Goal: Information Seeking & Learning: Find specific fact

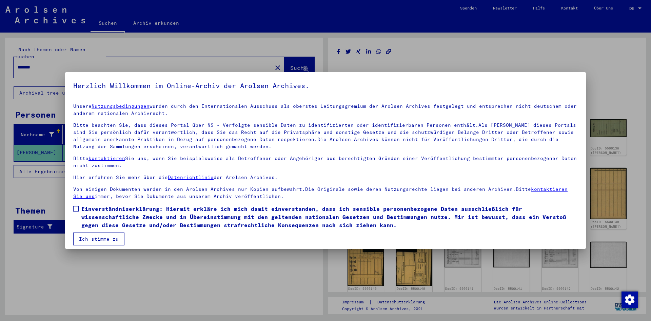
click at [76, 207] on span at bounding box center [75, 208] width 5 height 5
click at [93, 242] on button "Ich stimme zu" at bounding box center [98, 239] width 51 height 13
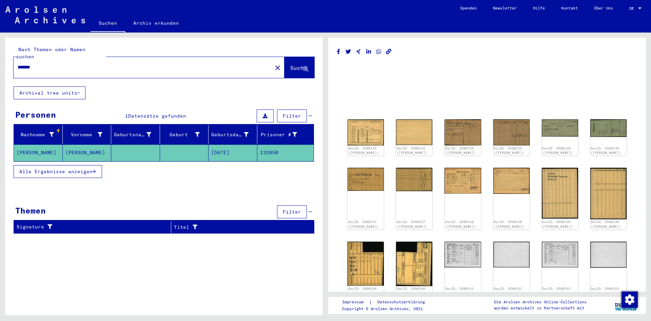
click at [136, 144] on mat-cell at bounding box center [135, 152] width 49 height 17
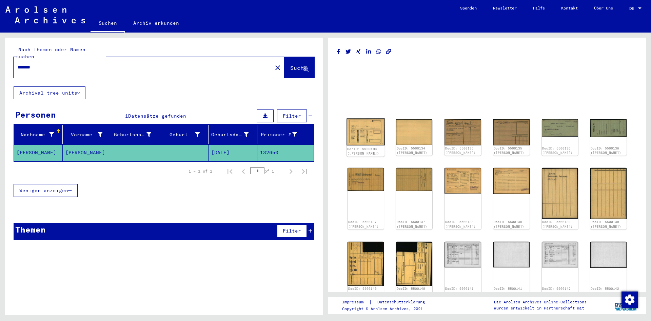
click at [369, 134] on img at bounding box center [365, 132] width 38 height 27
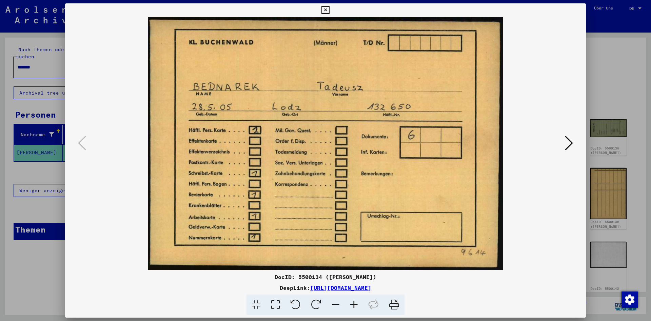
click at [573, 143] on icon at bounding box center [569, 143] width 8 height 16
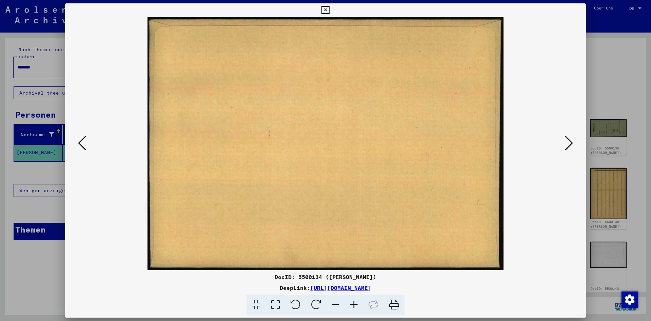
click at [573, 143] on icon at bounding box center [569, 143] width 8 height 16
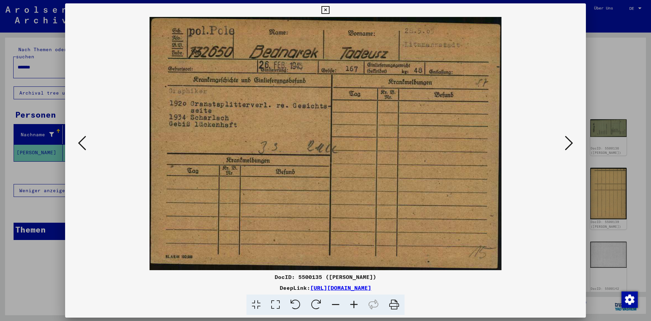
click at [570, 143] on icon at bounding box center [569, 143] width 8 height 16
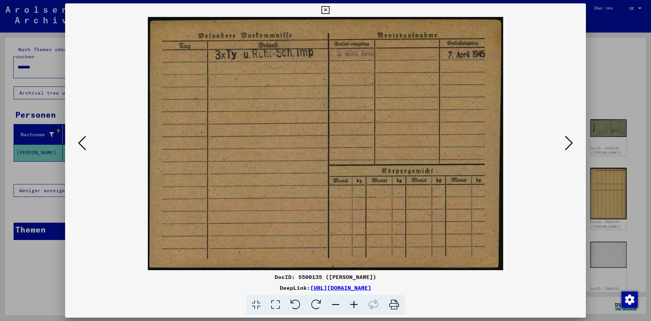
click at [570, 143] on icon at bounding box center [569, 143] width 8 height 16
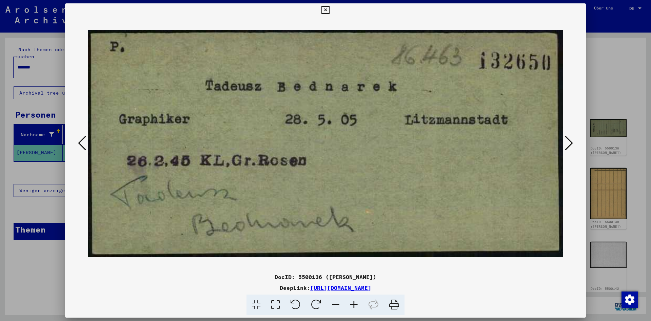
click at [570, 143] on icon at bounding box center [569, 143] width 8 height 16
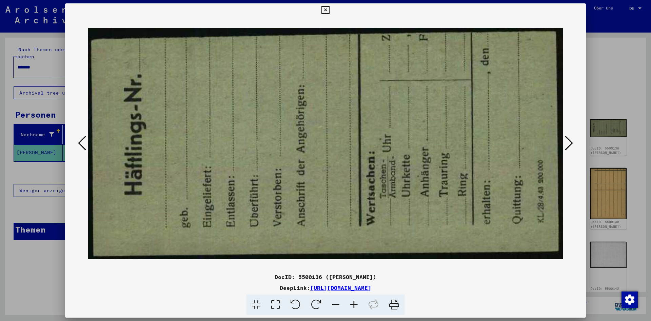
click at [570, 143] on icon at bounding box center [569, 143] width 8 height 16
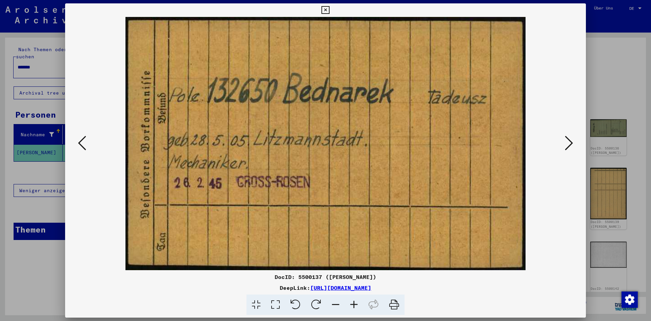
click at [570, 143] on icon at bounding box center [569, 143] width 8 height 16
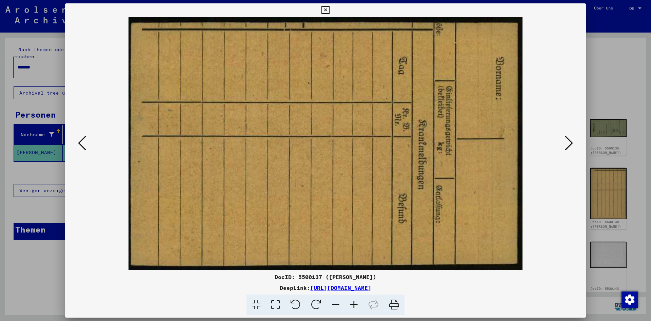
click at [570, 143] on icon at bounding box center [569, 143] width 8 height 16
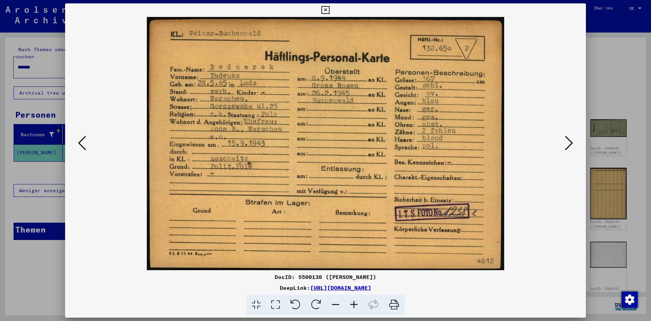
click at [570, 143] on icon at bounding box center [569, 143] width 8 height 16
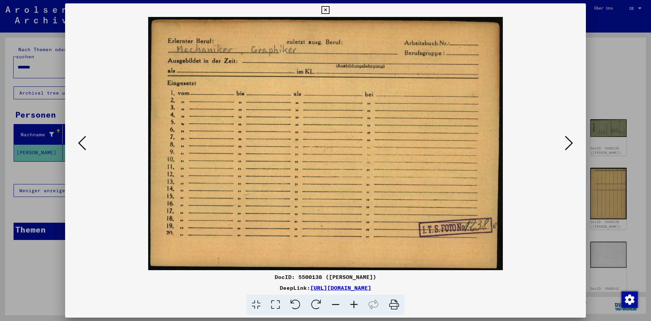
click at [570, 143] on icon at bounding box center [569, 143] width 8 height 16
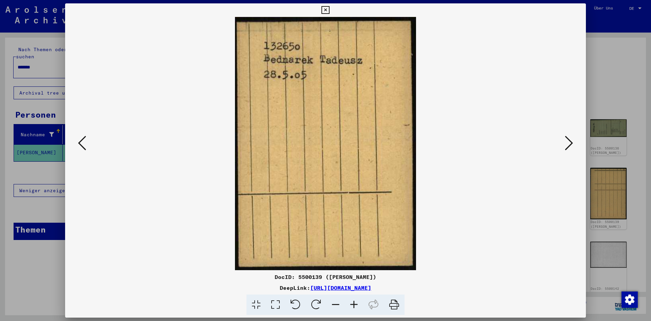
click at [570, 143] on icon at bounding box center [569, 143] width 8 height 16
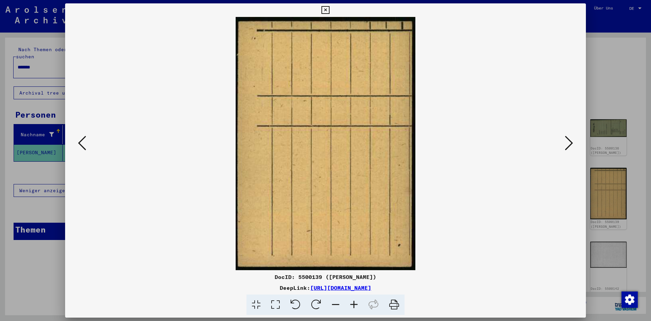
click at [570, 143] on icon at bounding box center [569, 143] width 8 height 16
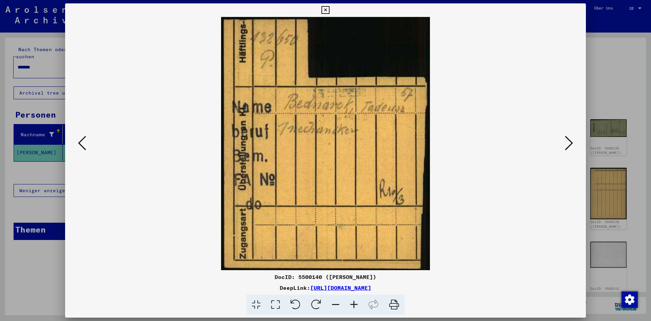
click at [570, 143] on icon at bounding box center [569, 143] width 8 height 16
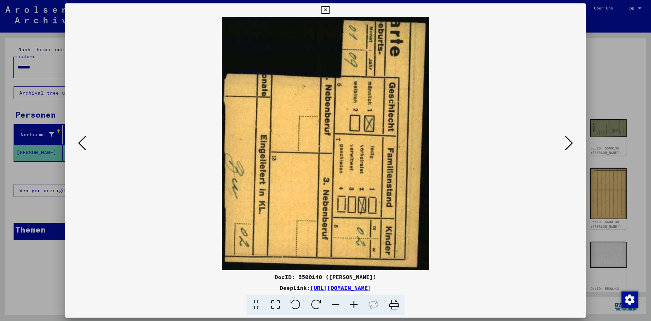
click at [570, 143] on icon at bounding box center [569, 143] width 8 height 16
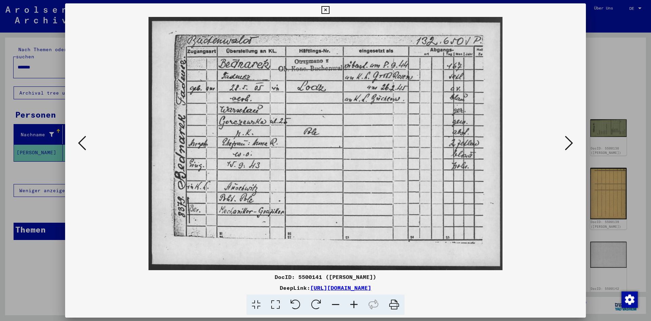
click at [570, 143] on icon at bounding box center [569, 143] width 8 height 16
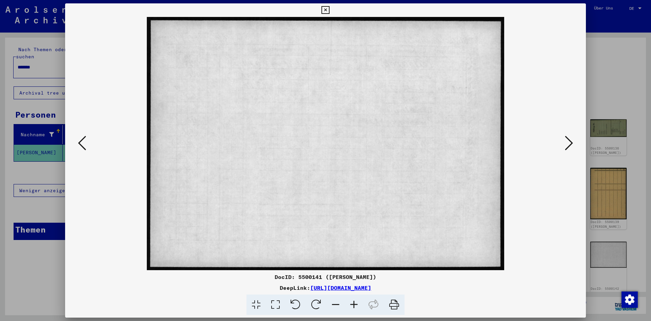
click at [570, 143] on icon at bounding box center [569, 143] width 8 height 16
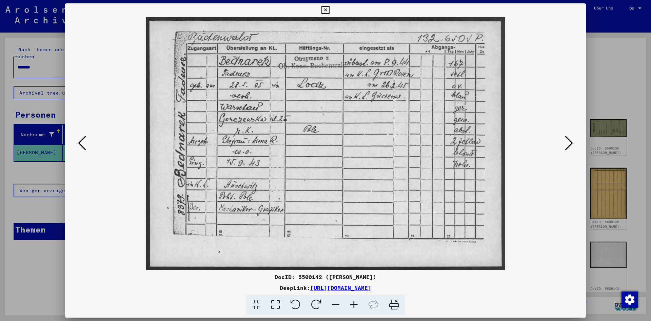
click at [570, 143] on icon at bounding box center [569, 143] width 8 height 16
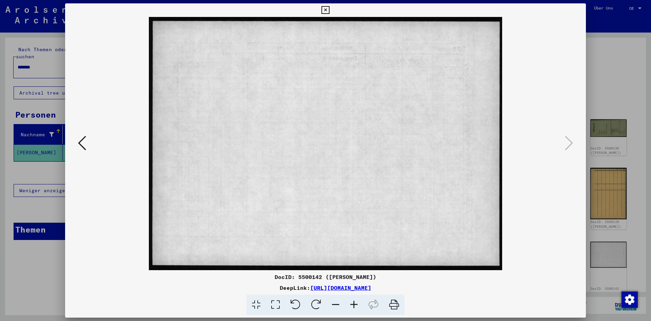
click at [329, 10] on icon at bounding box center [325, 10] width 8 height 8
